Goal: Task Accomplishment & Management: Complete application form

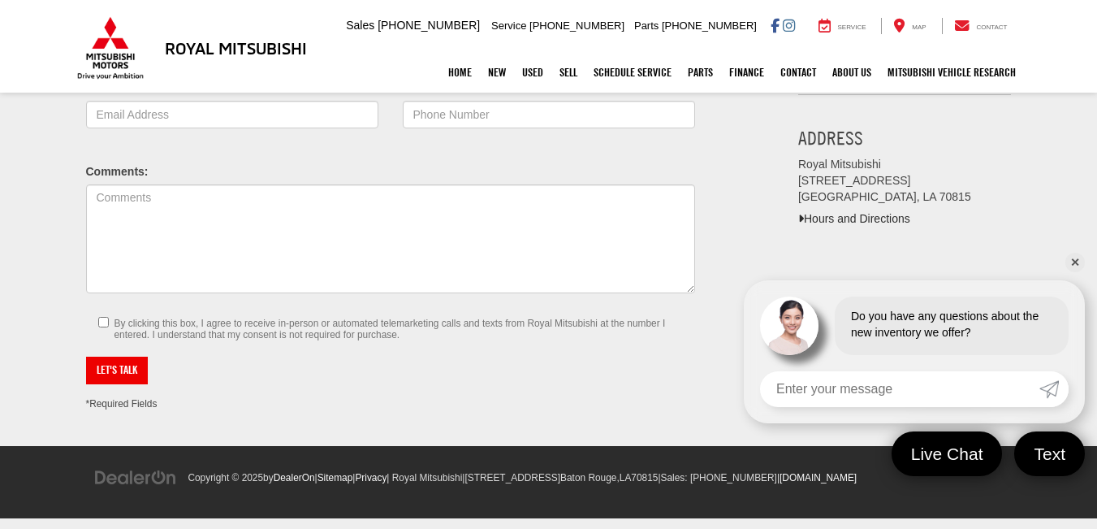
scroll to position [190, 0]
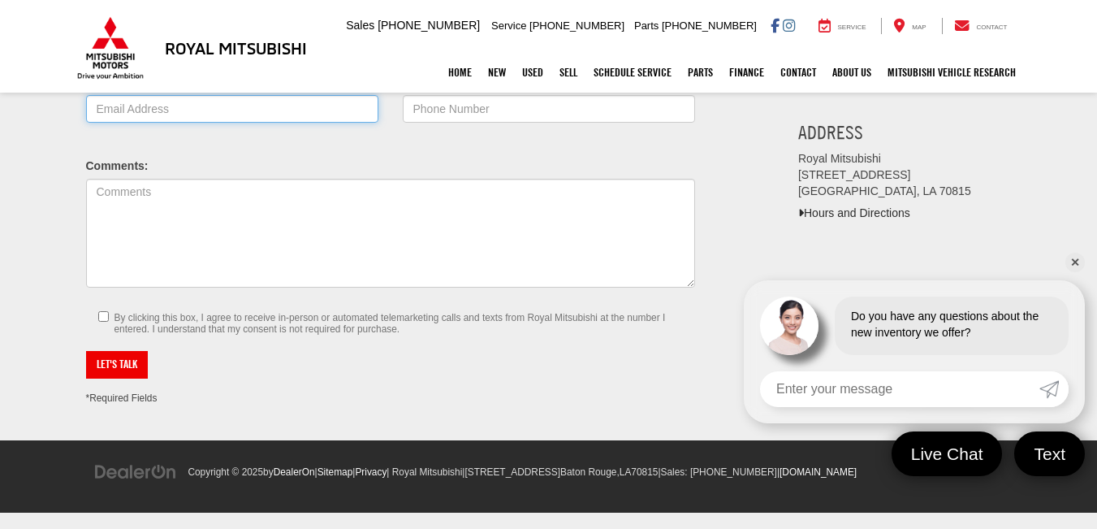
drag, startPoint x: 197, startPoint y: 115, endPoint x: 214, endPoint y: 120, distance: 17.0
click at [202, 113] on input "*E-Mail Address" at bounding box center [232, 109] width 292 height 28
type input "[PERSON_NAME][EMAIL_ADDRESS][DOMAIN_NAME]"
type input "[PERSON_NAME]"
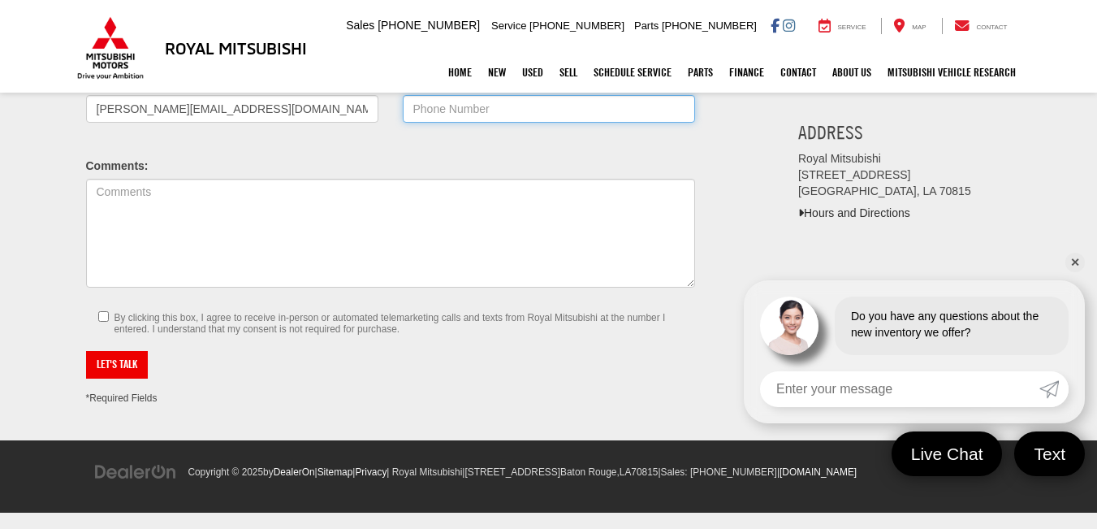
type input "19497557782"
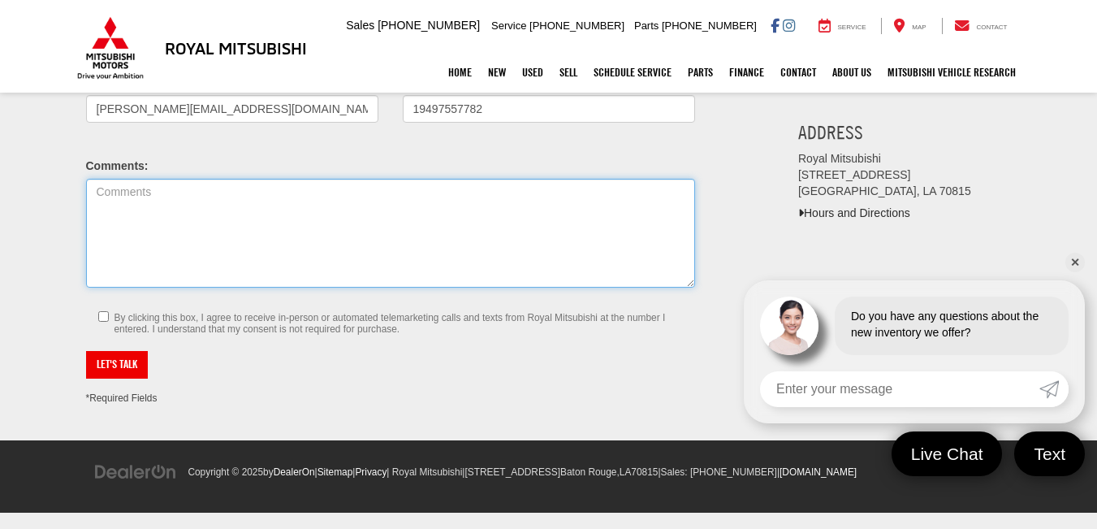
click at [217, 231] on textarea "Comments:" at bounding box center [390, 233] width 609 height 109
click at [150, 225] on textarea "Comments:" at bounding box center [390, 233] width 609 height 109
paste textarea ""Electric Vehicle Charging Station, Leads for Electric Vehicle Charging Station…"
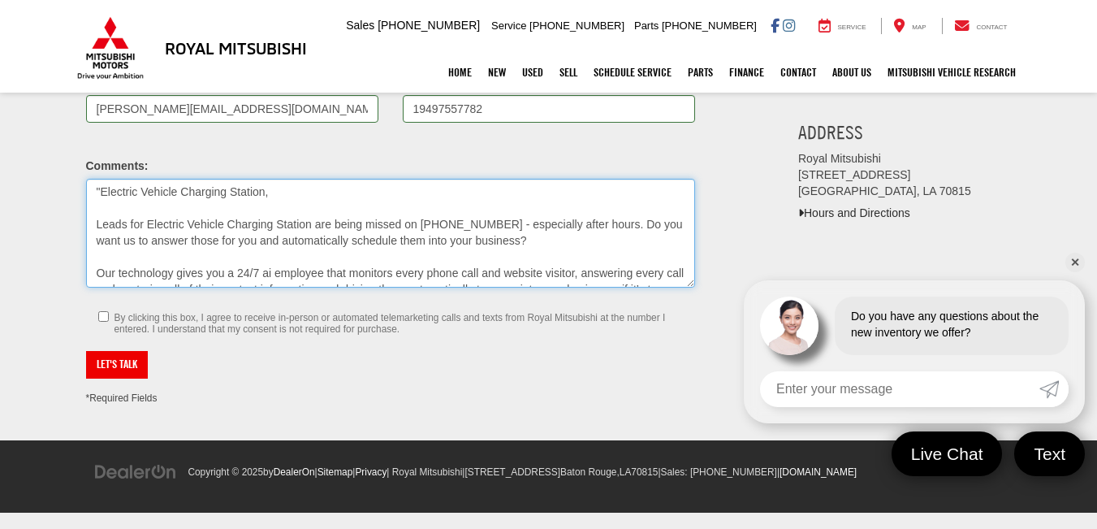
type textarea ""Electric Vehicle Charging Station, Leads for Electric Vehicle Charging Station…"
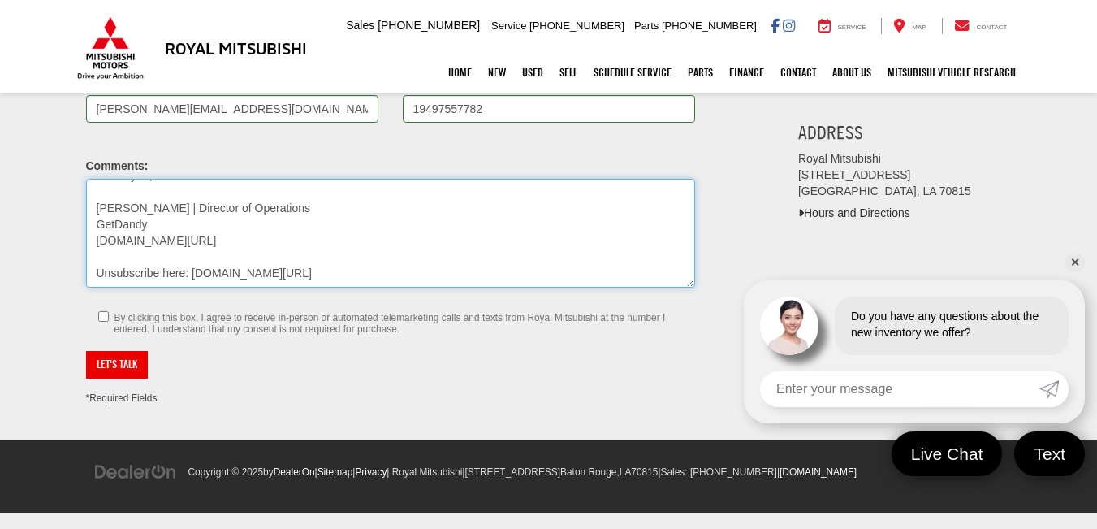
click at [110, 217] on textarea ""Electric Vehicle Charging Station, Leads for Electric Vehicle Charging Station…" at bounding box center [390, 233] width 609 height 109
type input "(194) 975-5778 x2____"
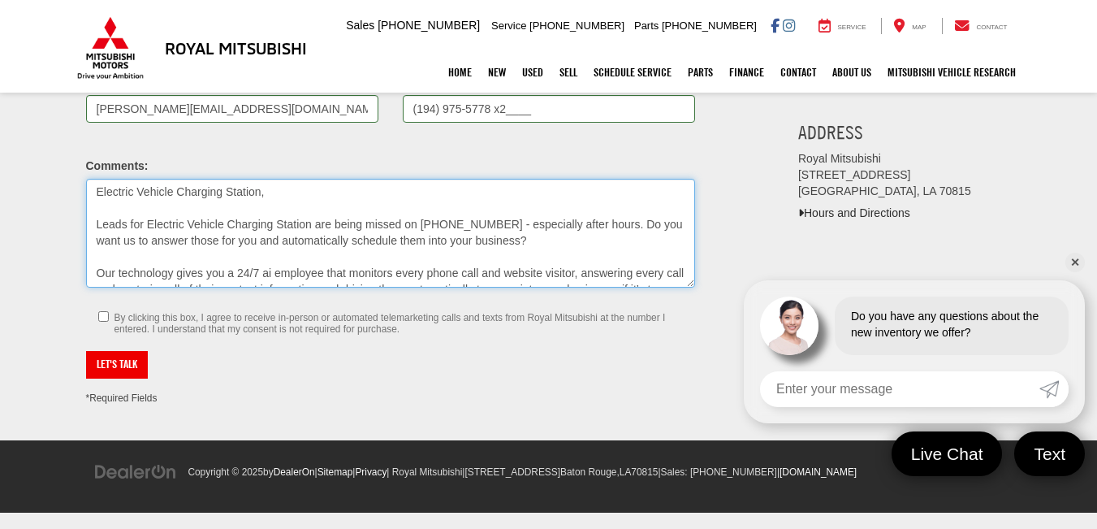
type textarea "Electric Vehicle Charging Station, Leads for Electric Vehicle Charging Station …"
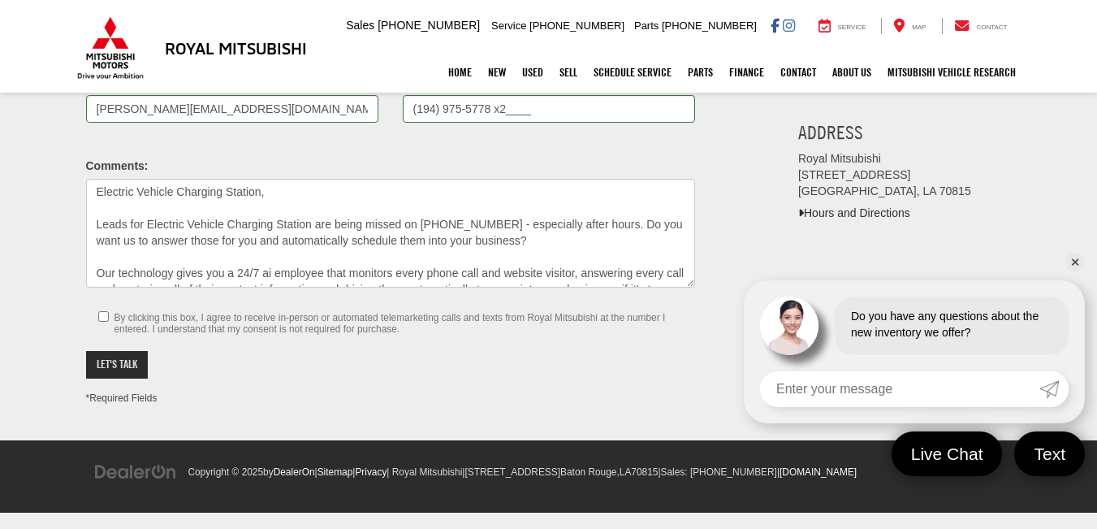
drag, startPoint x: 133, startPoint y: 326, endPoint x: 144, endPoint y: 375, distance: 50.6
click at [134, 325] on small "By clicking this box, I agree to receive in-person or automated telemarketing c…" at bounding box center [398, 323] width 568 height 23
click at [109, 322] on input "By clicking this box, I agree to receive in-person or automated telemarketing c…" at bounding box center [103, 316] width 11 height 11
checkbox input "true"
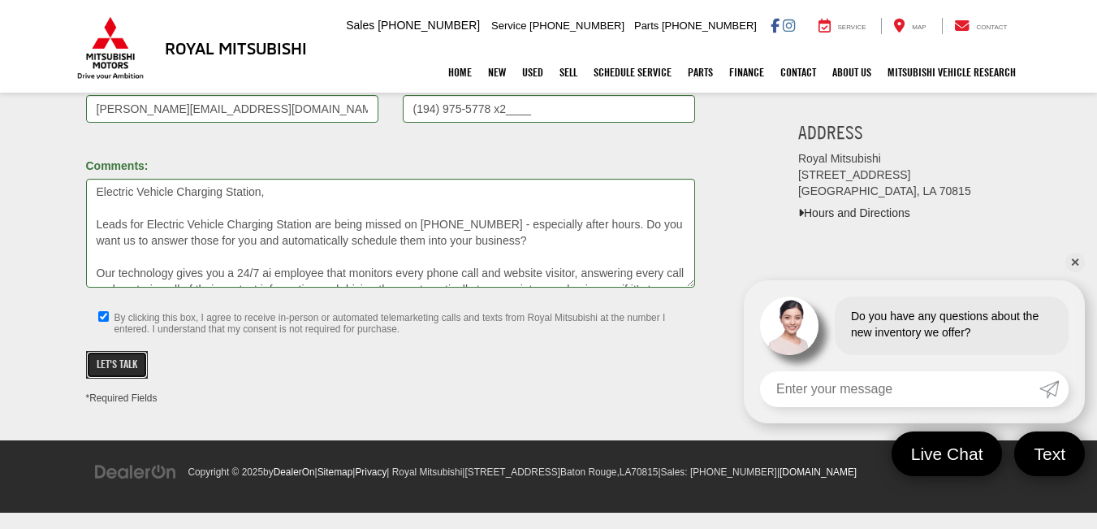
click at [128, 369] on button "Let's Talk" at bounding box center [117, 365] width 62 height 28
